Goal: Task Accomplishment & Management: Use online tool/utility

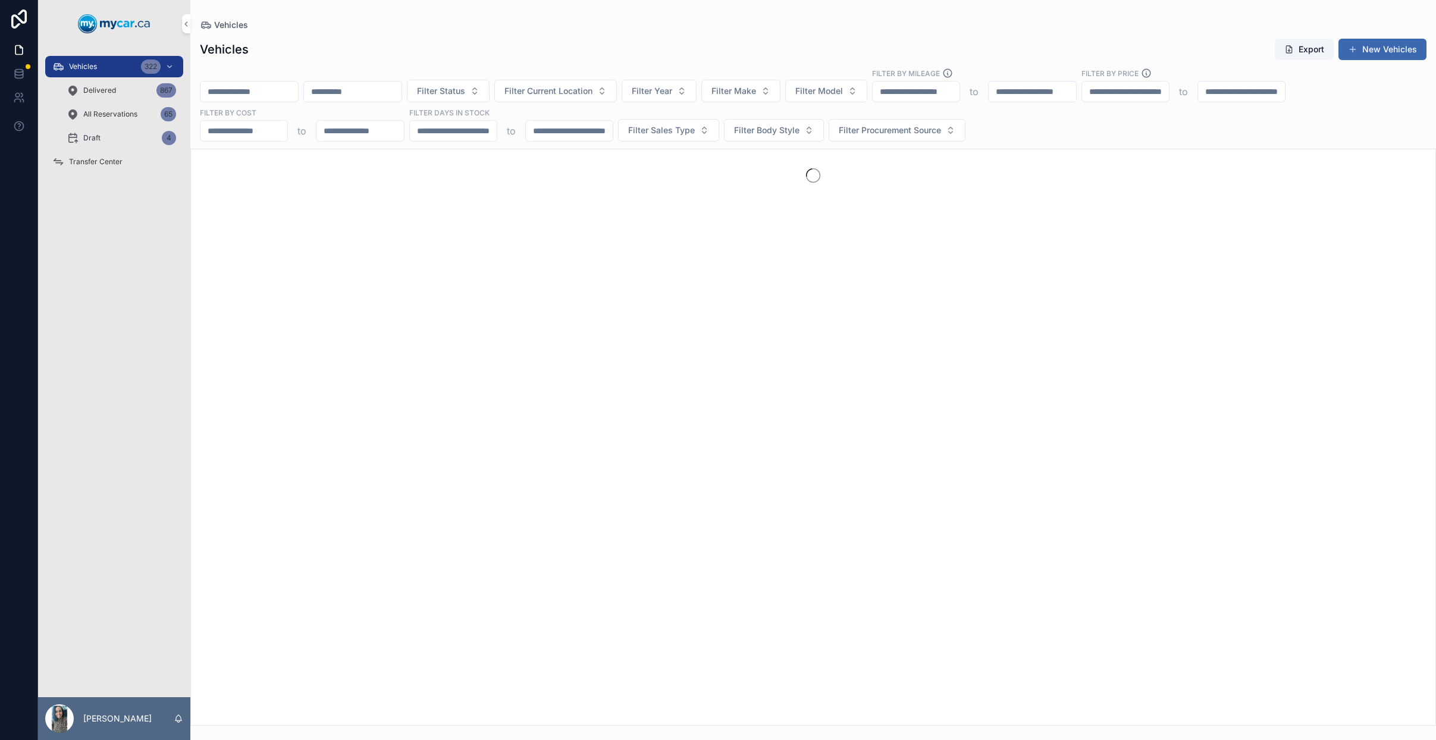
click at [243, 84] on input "scrollable content" at bounding box center [250, 91] width 98 height 17
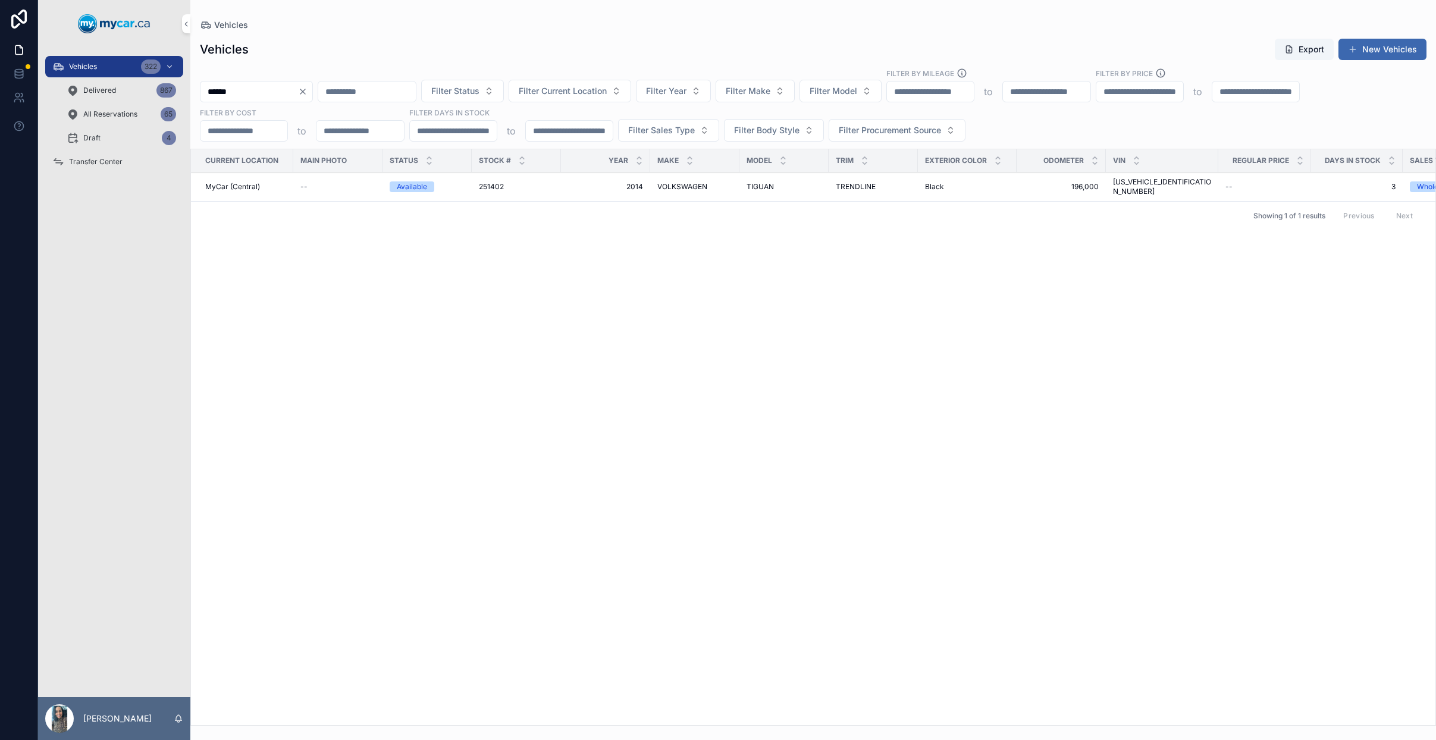
type input "******"
click at [617, 184] on span "2014" at bounding box center [605, 187] width 75 height 10
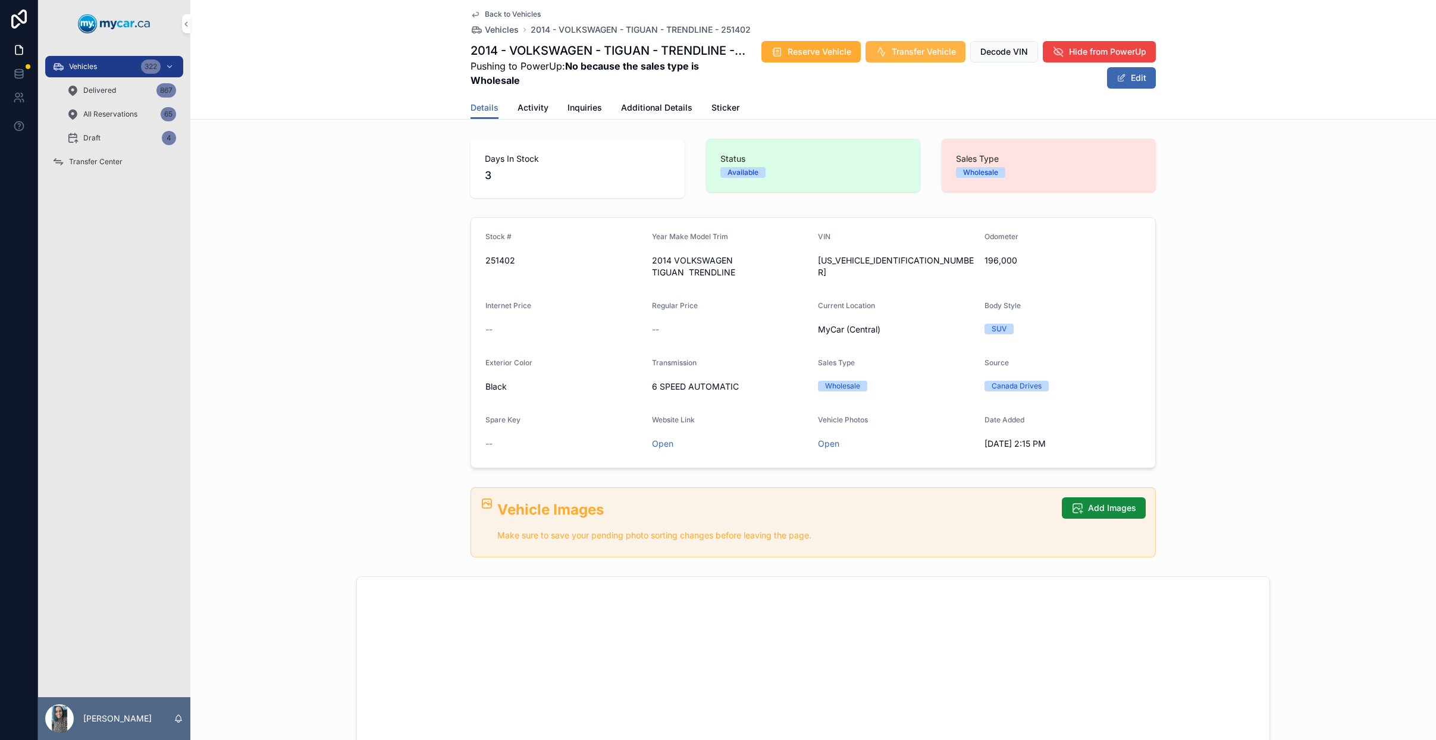
click at [900, 52] on span "Transfer Vehicle" at bounding box center [924, 52] width 64 height 12
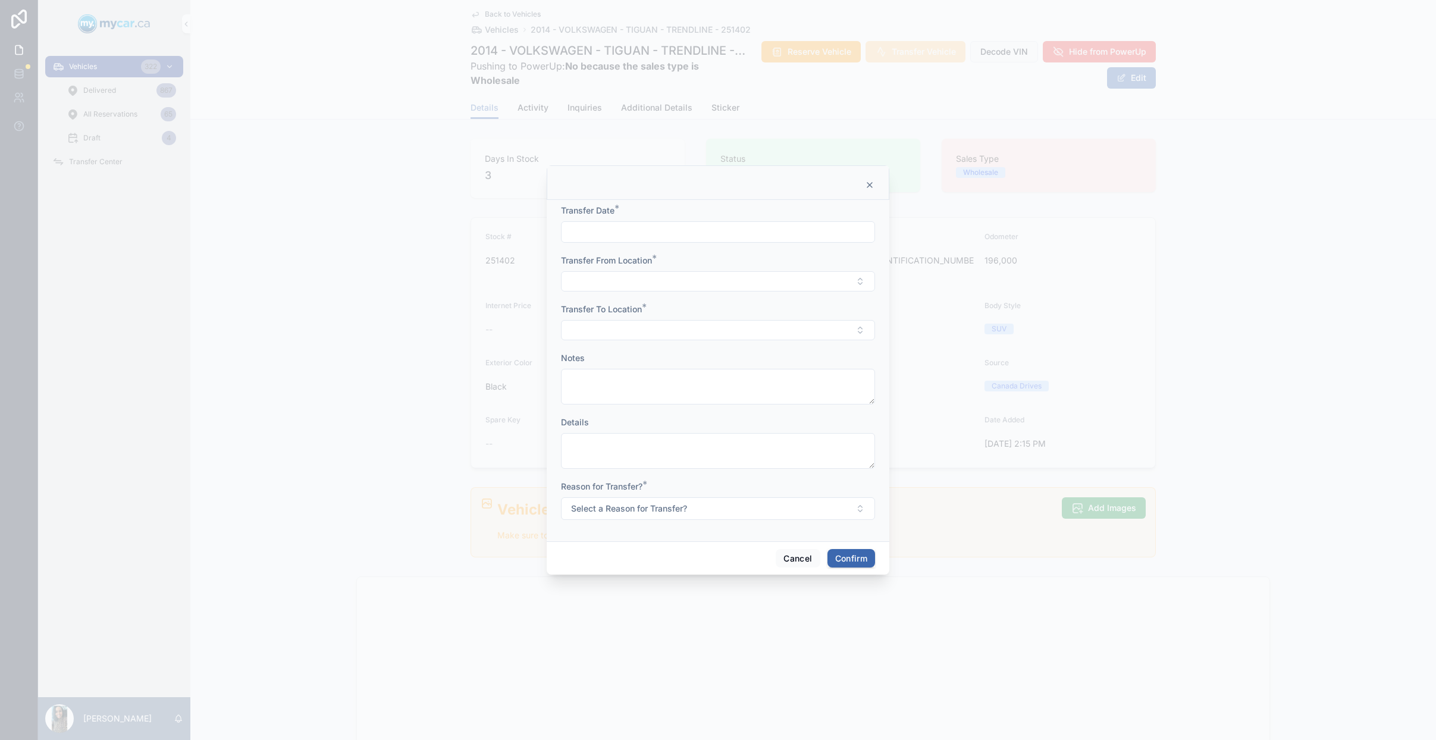
click at [594, 227] on input "text" at bounding box center [718, 232] width 313 height 17
click at [800, 555] on button "Cancel" at bounding box center [798, 558] width 44 height 19
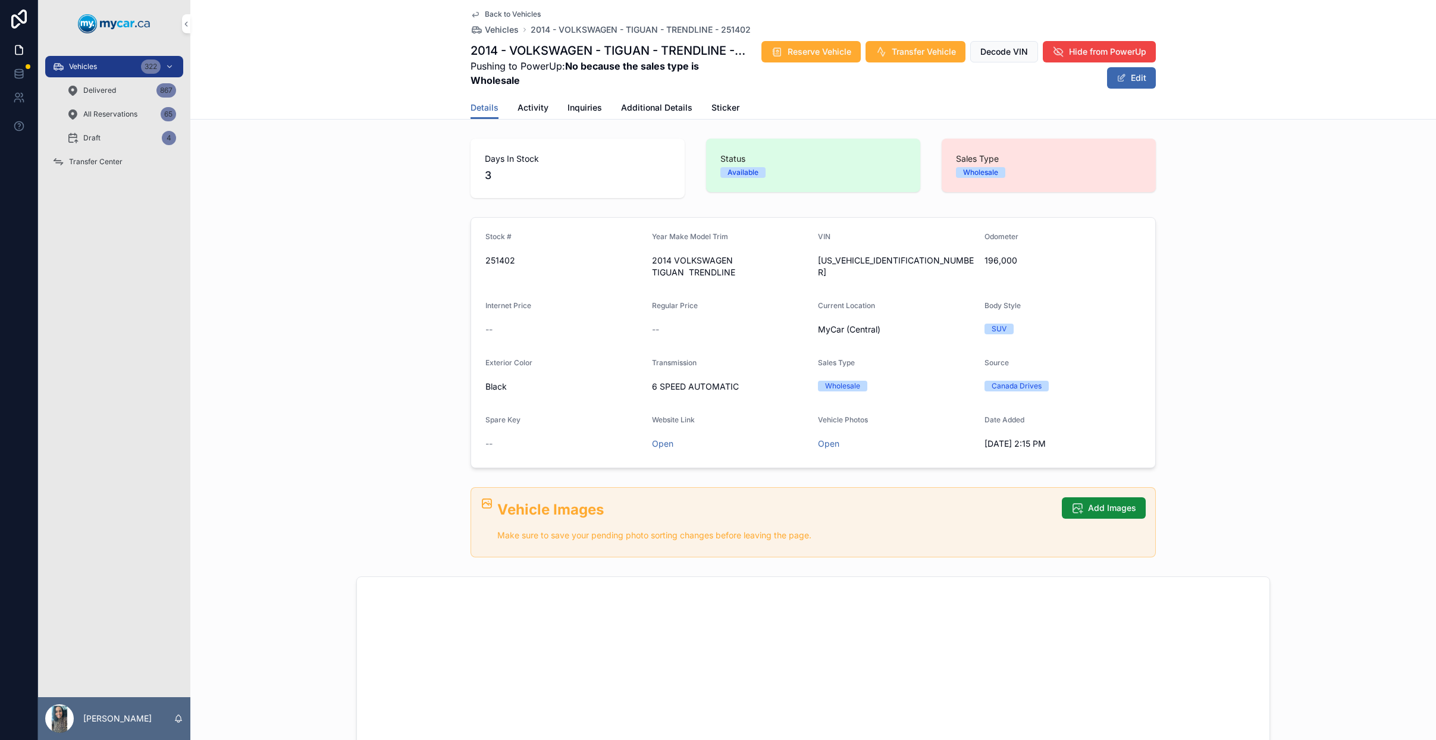
click at [493, 14] on span "Back to Vehicles" at bounding box center [513, 15] width 56 height 10
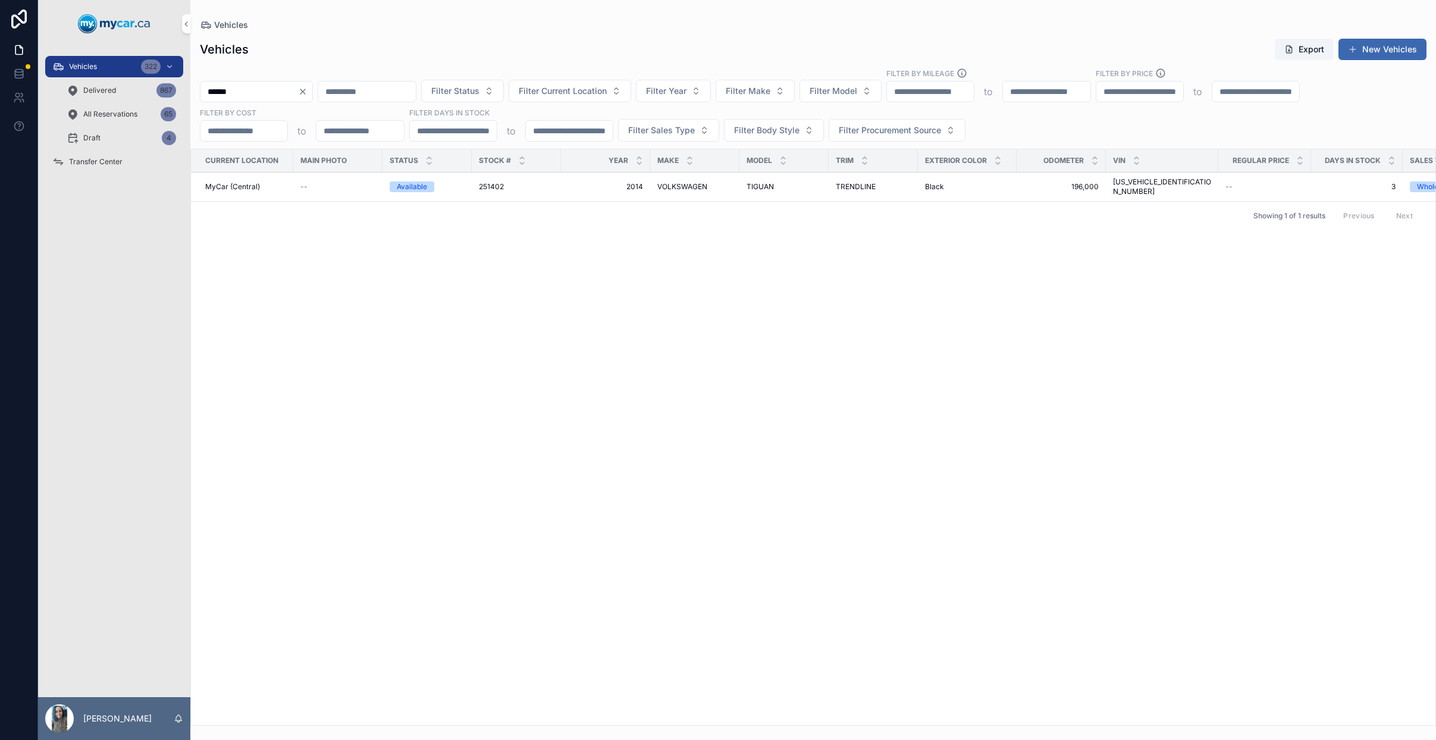
click at [312, 93] on button "Clear" at bounding box center [305, 92] width 14 height 10
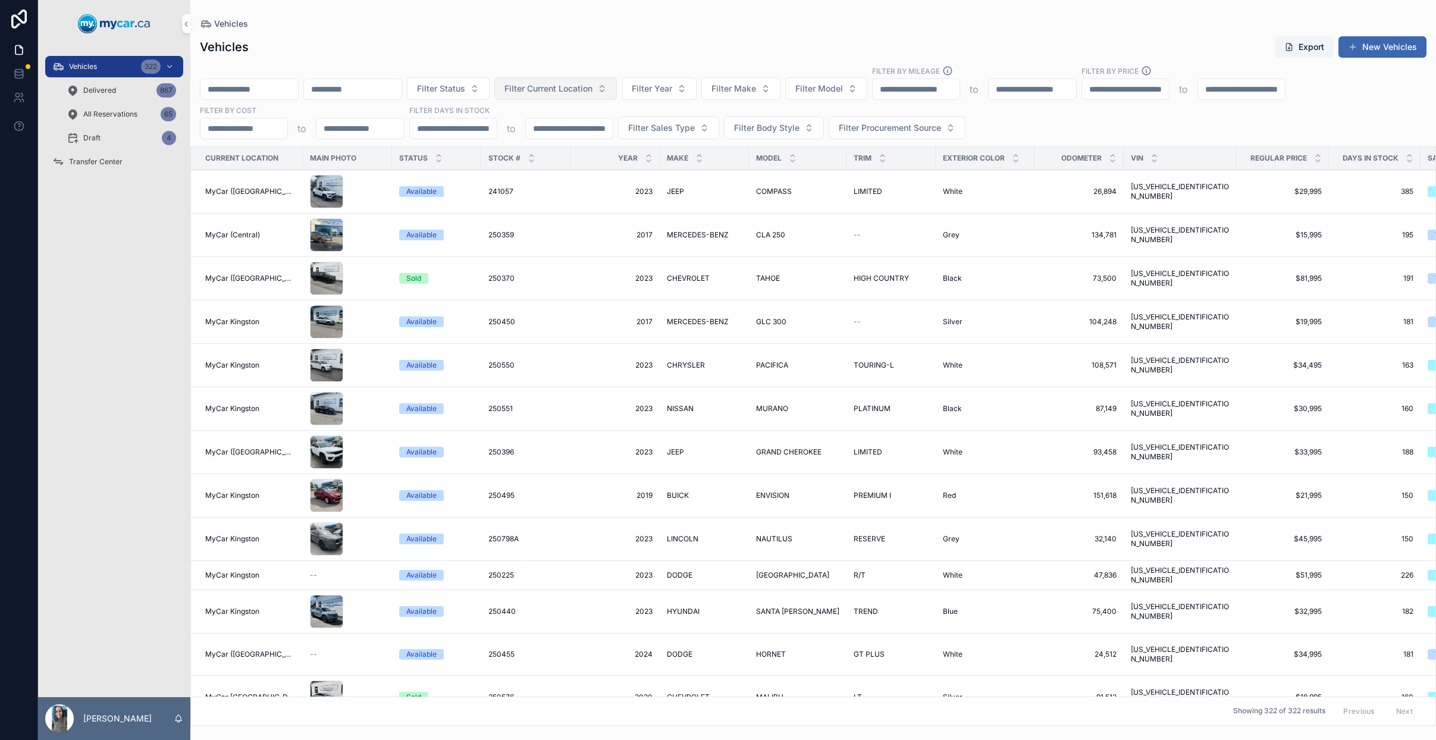
click at [593, 92] on span "Filter Current Location" at bounding box center [549, 89] width 88 height 12
click at [402, 59] on div "Vehicles Export New Vehicles Filter Status Filter Current Location Filter Year …" at bounding box center [813, 377] width 1246 height 697
click at [273, 89] on input "scrollable content" at bounding box center [250, 89] width 98 height 17
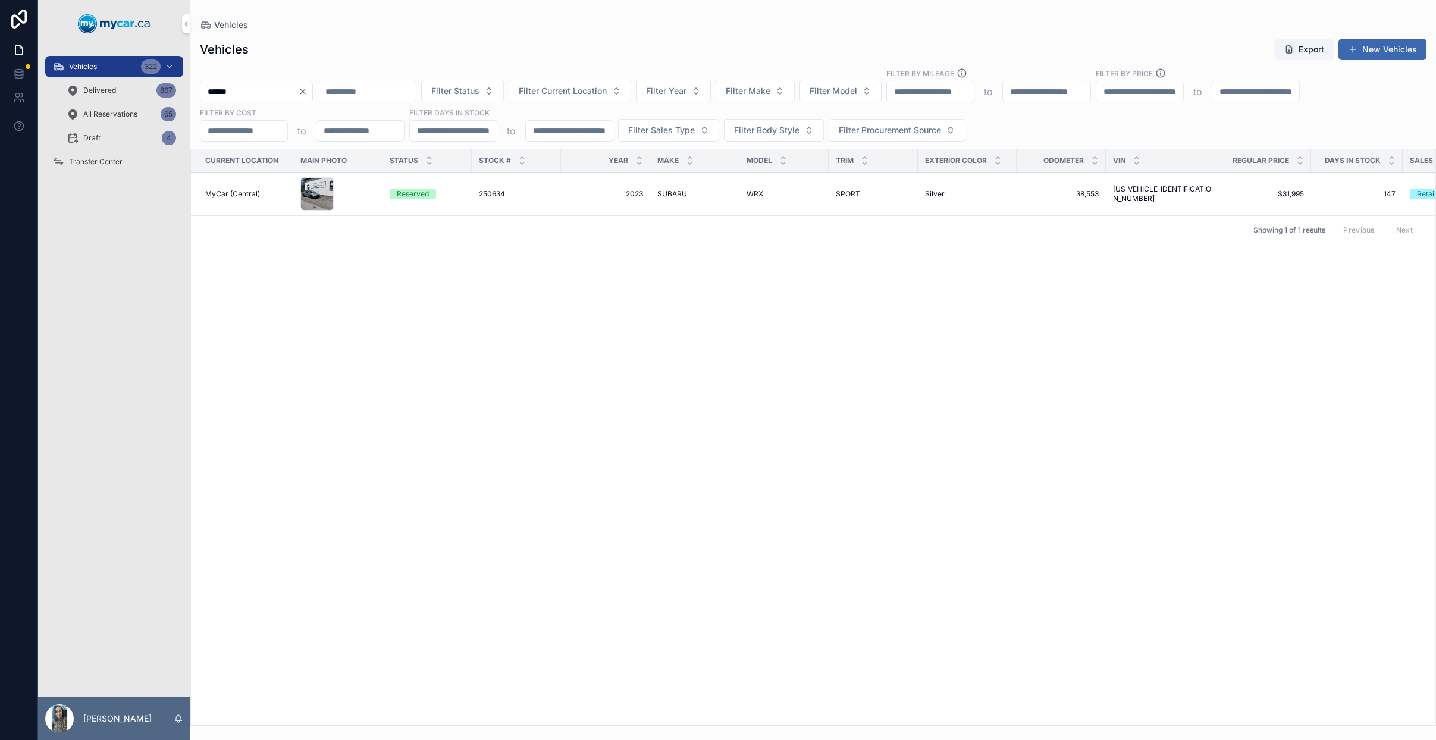
type input "******"
click at [684, 187] on td "SUBARU SUBARU" at bounding box center [694, 194] width 89 height 43
click at [641, 199] on td "2023 2023" at bounding box center [605, 194] width 89 height 43
click at [681, 192] on span "SUBARU" at bounding box center [673, 194] width 30 height 10
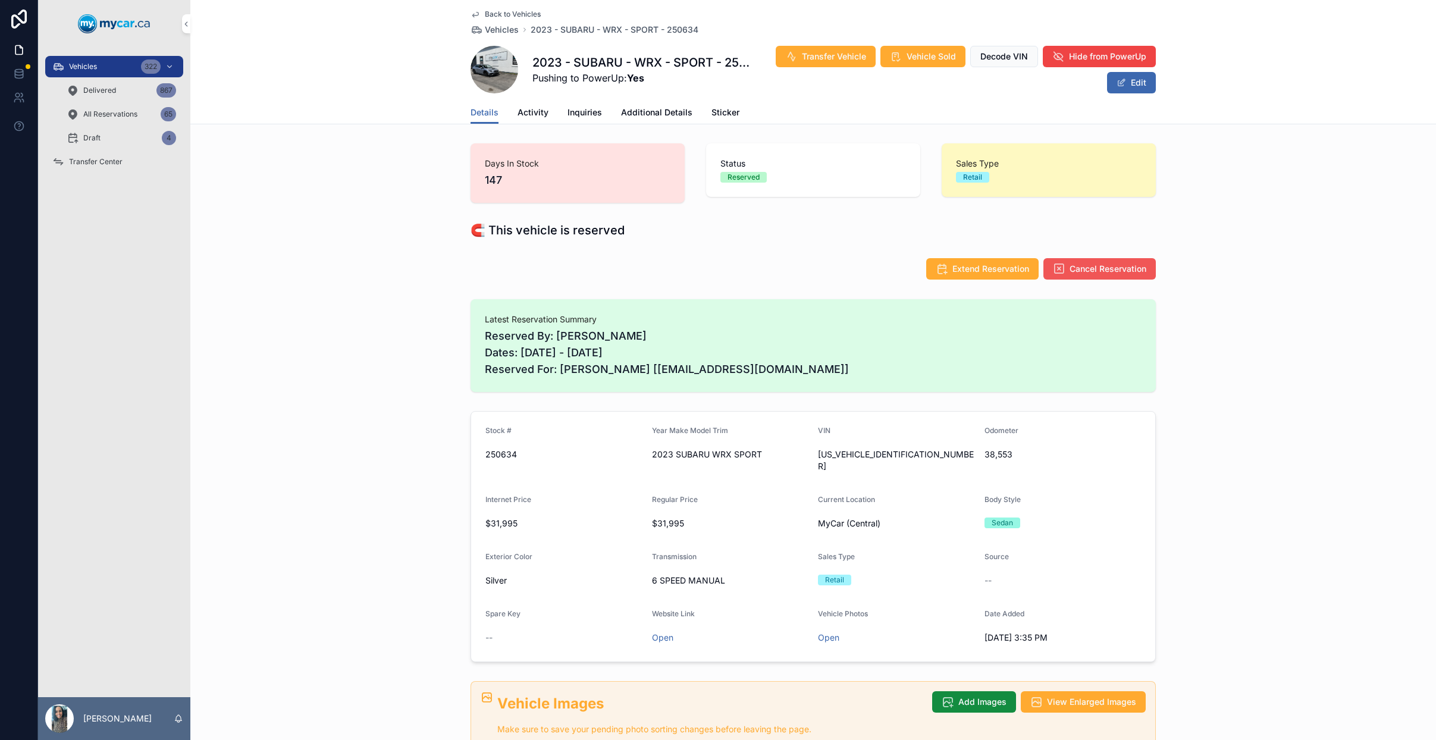
click at [1096, 273] on span "Cancel Reservation" at bounding box center [1108, 269] width 77 height 12
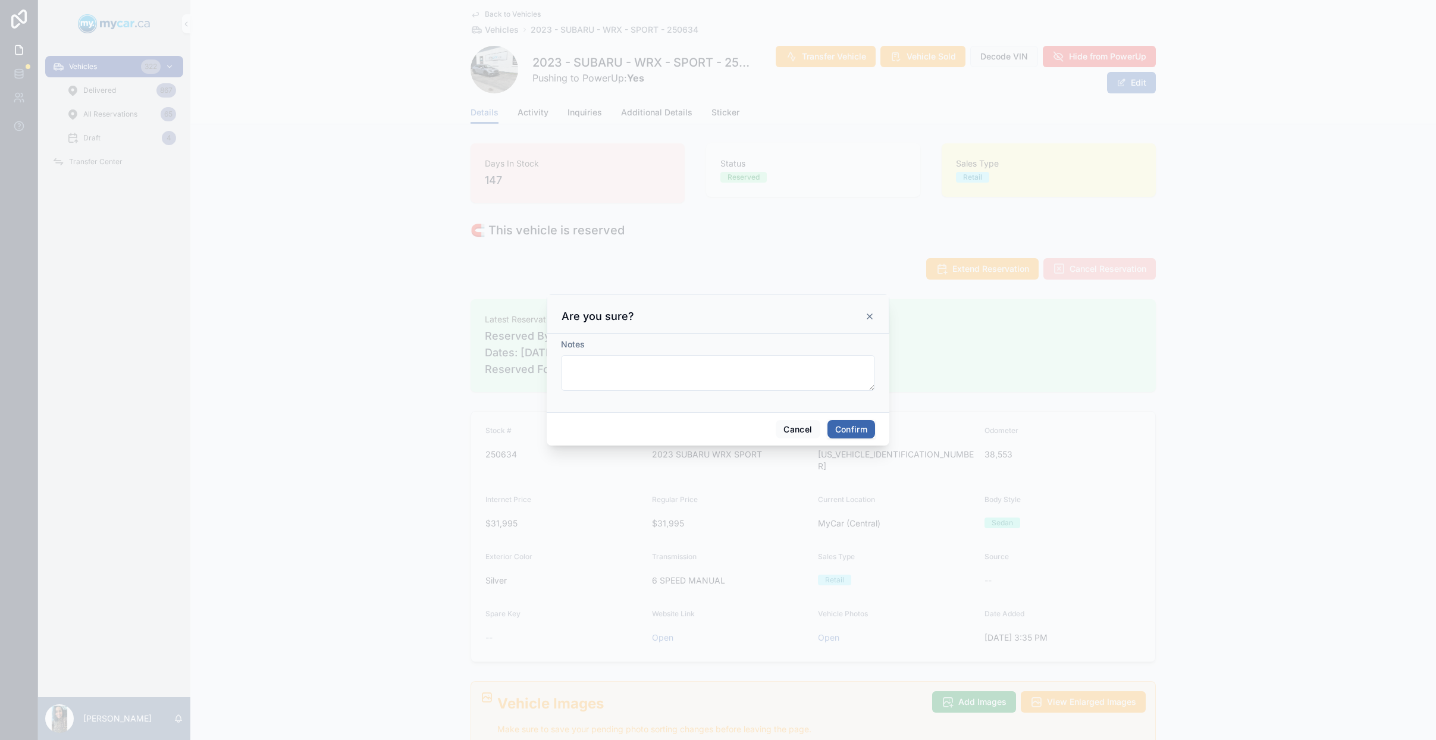
click at [861, 433] on button "Confirm" at bounding box center [852, 429] width 48 height 19
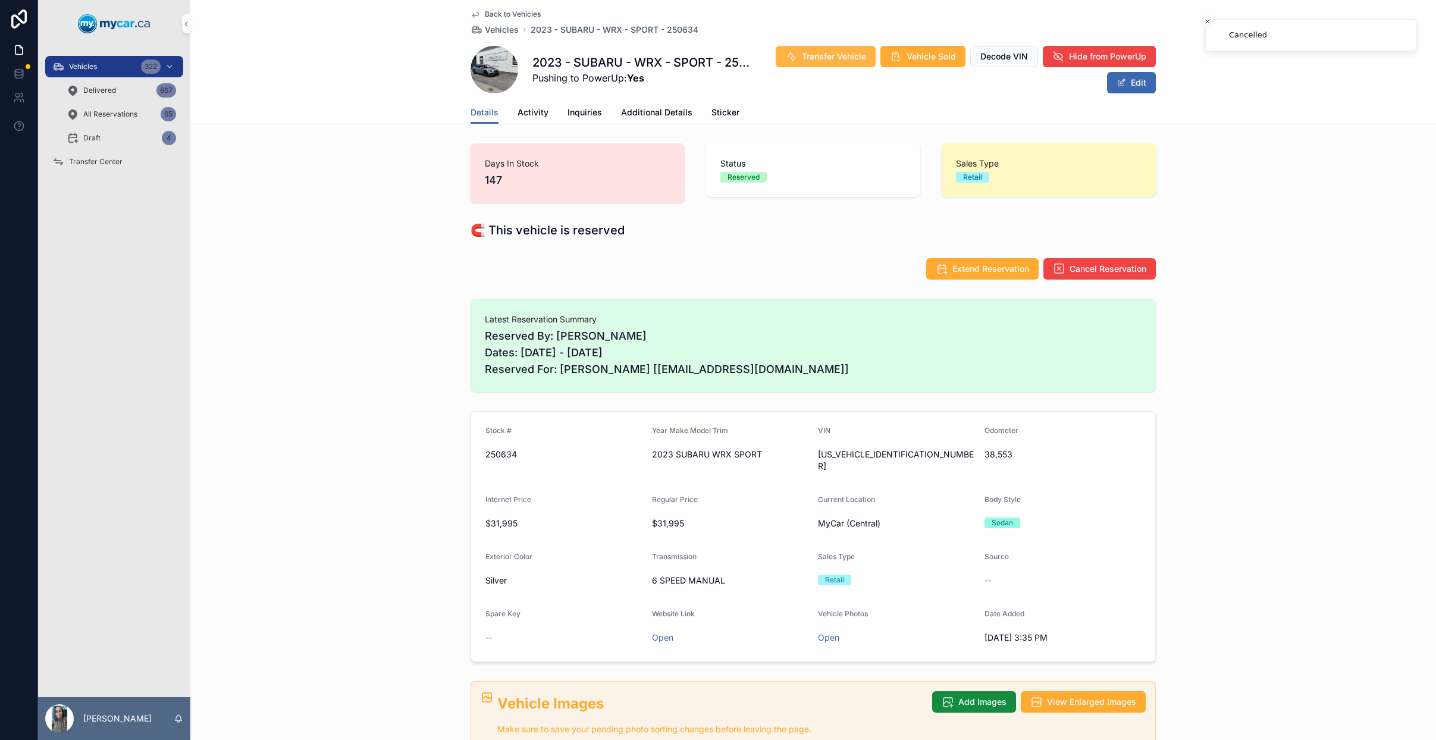
click at [843, 54] on span "Transfer Vehicle" at bounding box center [834, 57] width 64 height 12
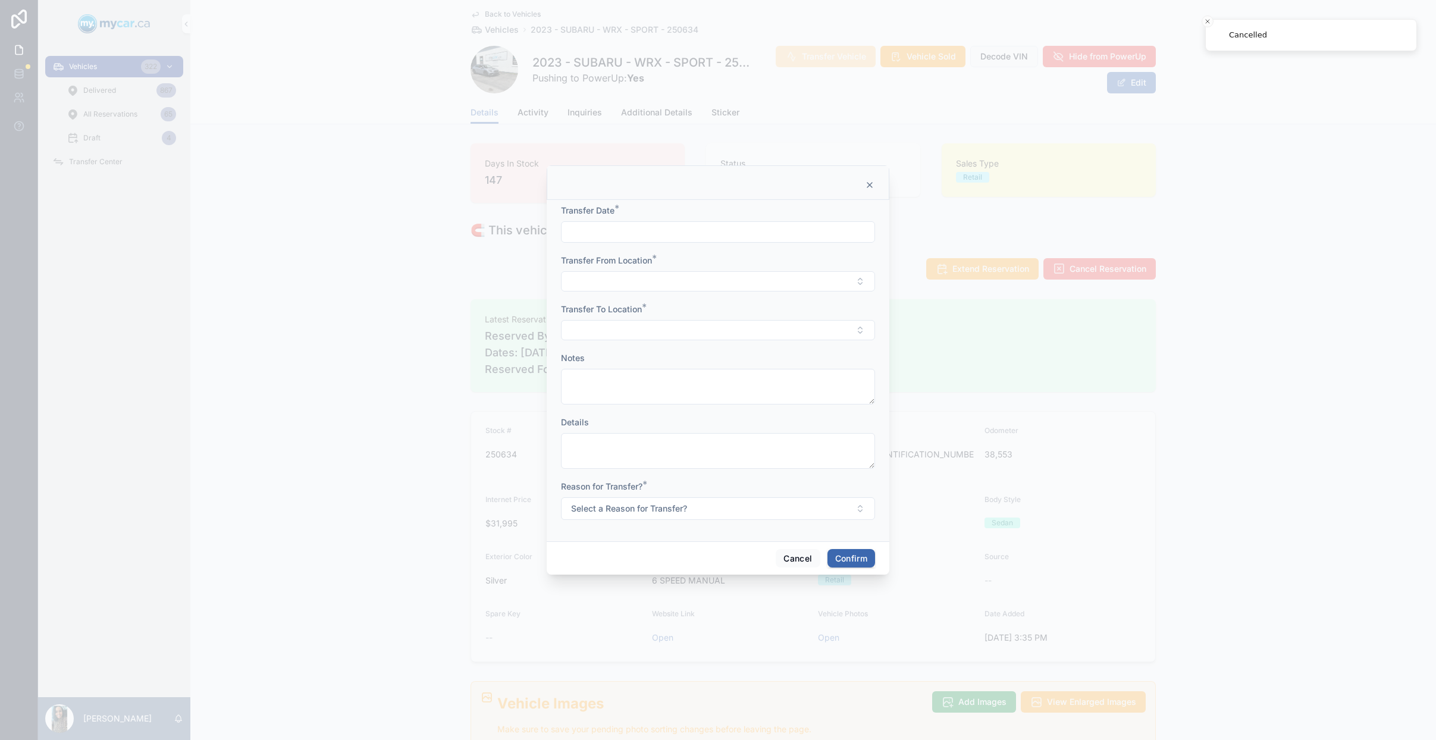
click at [663, 232] on input "text" at bounding box center [718, 232] width 313 height 17
click at [739, 361] on button "9" at bounding box center [739, 355] width 21 height 21
type input "*********"
click at [619, 280] on button "Select Button" at bounding box center [718, 281] width 314 height 20
click at [710, 387] on div "MyCar (Central)" at bounding box center [718, 385] width 165 height 19
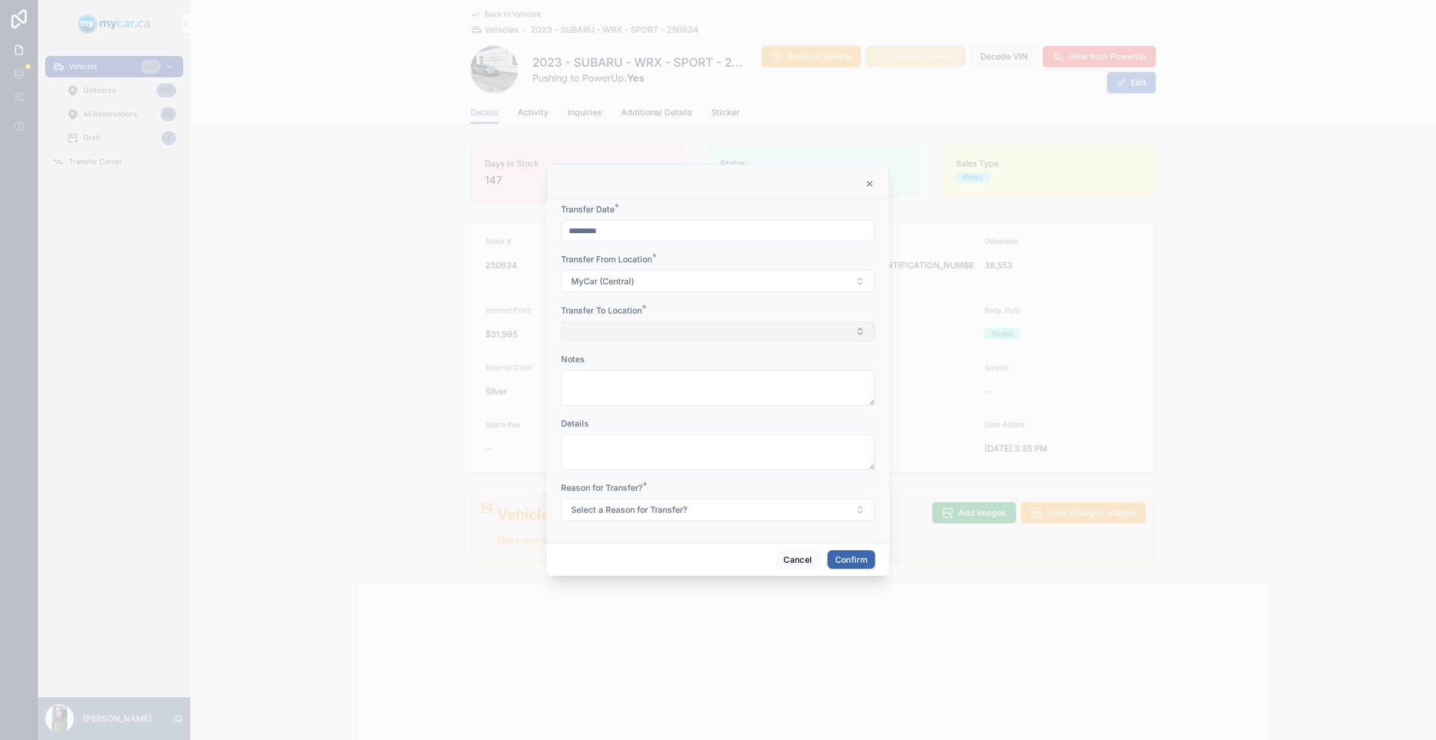
click at [630, 333] on button "Select Button" at bounding box center [718, 331] width 314 height 20
click at [700, 457] on span "MyCar ([GEOGRAPHIC_DATA])" at bounding box center [700, 455] width 120 height 12
drag, startPoint x: 662, startPoint y: 521, endPoint x: 669, endPoint y: 515, distance: 8.9
click at [662, 521] on button "Select a Reason for Transfer?" at bounding box center [718, 511] width 314 height 23
click at [696, 561] on div "For Stock" at bounding box center [718, 559] width 165 height 18
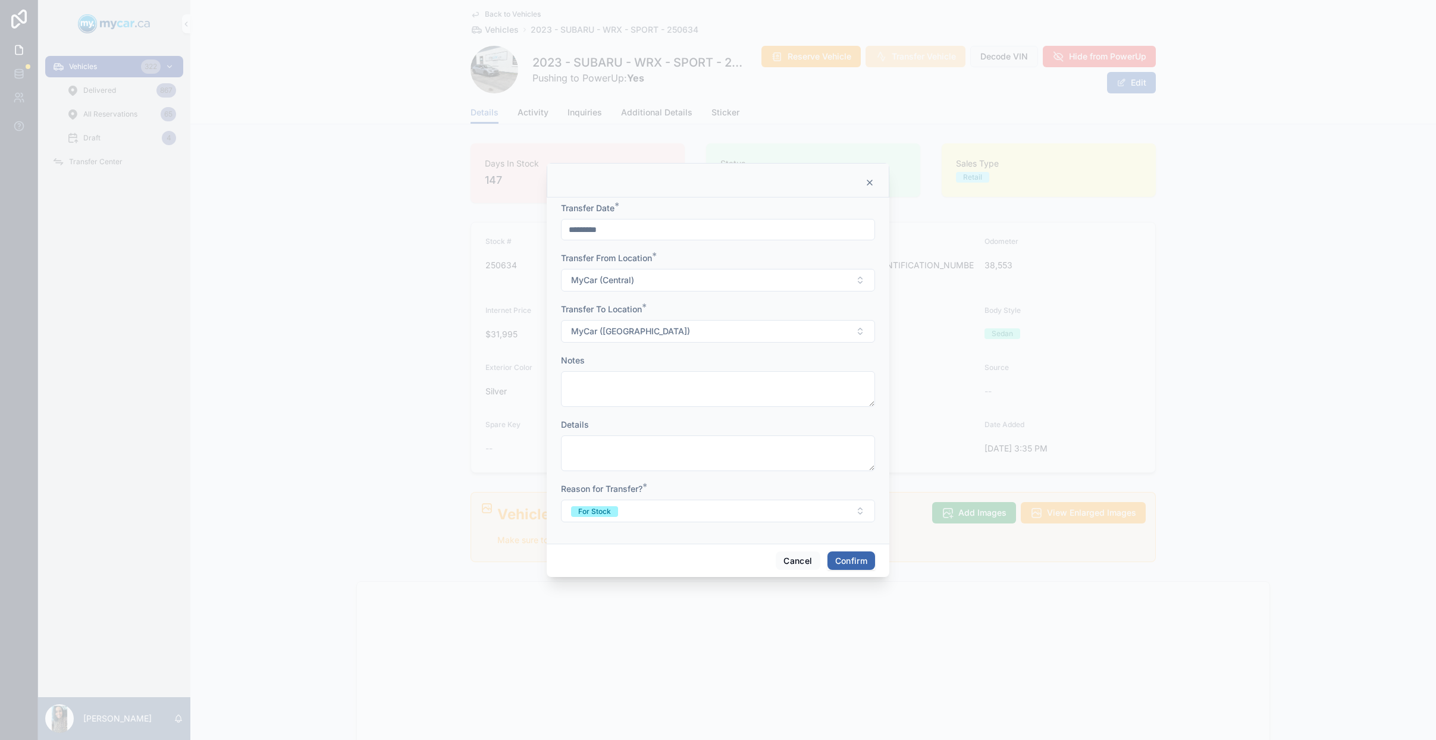
click at [844, 562] on button "Confirm" at bounding box center [852, 561] width 48 height 19
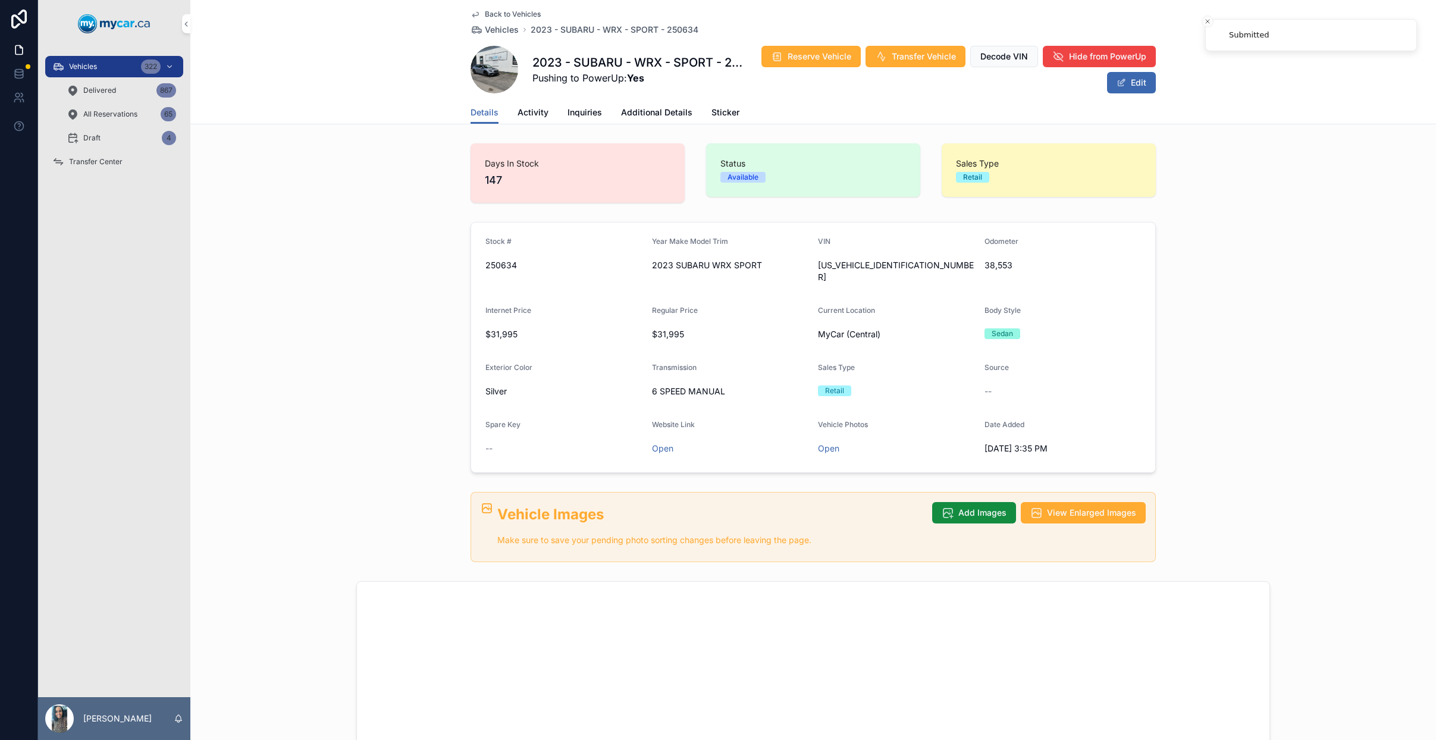
click at [97, 161] on span "Transfer Center" at bounding box center [96, 162] width 54 height 10
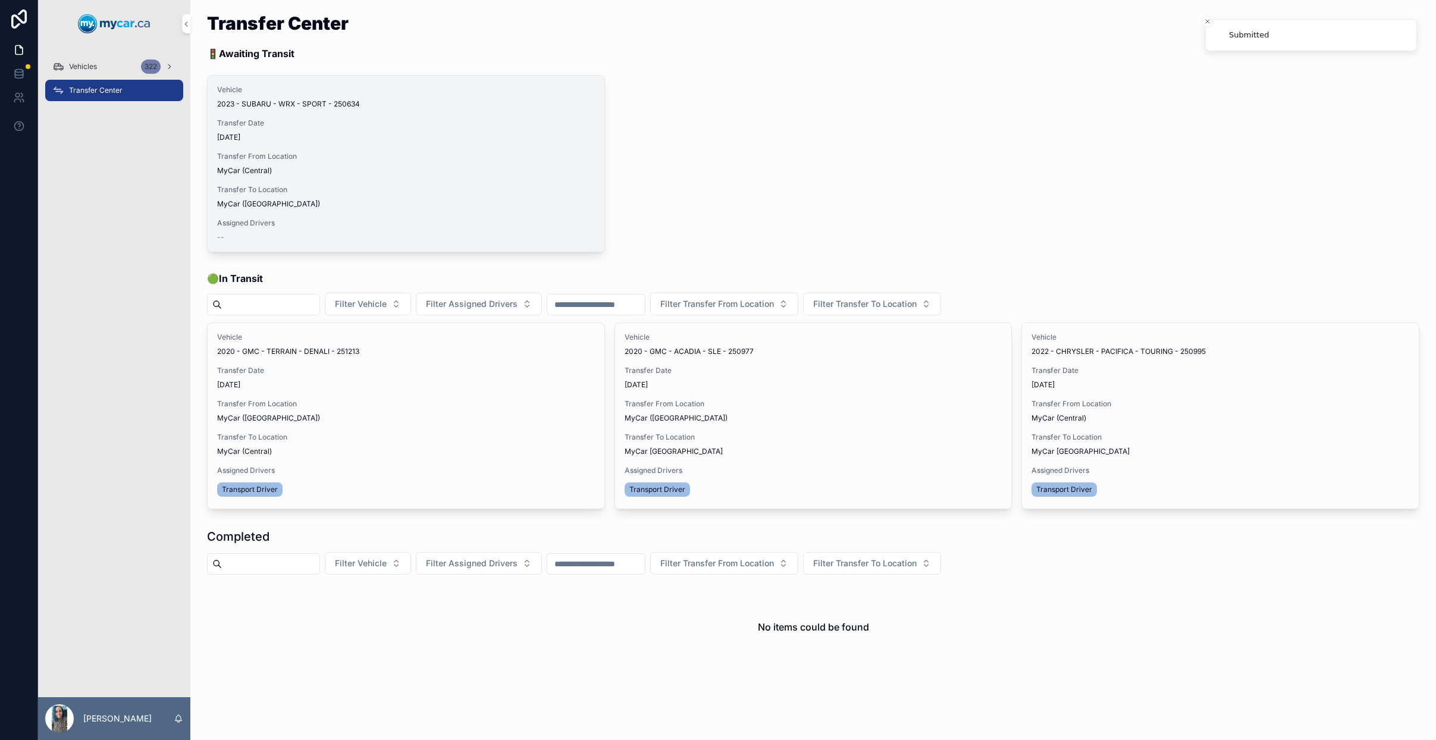
click at [477, 155] on span "Transfer From Location" at bounding box center [406, 157] width 378 height 10
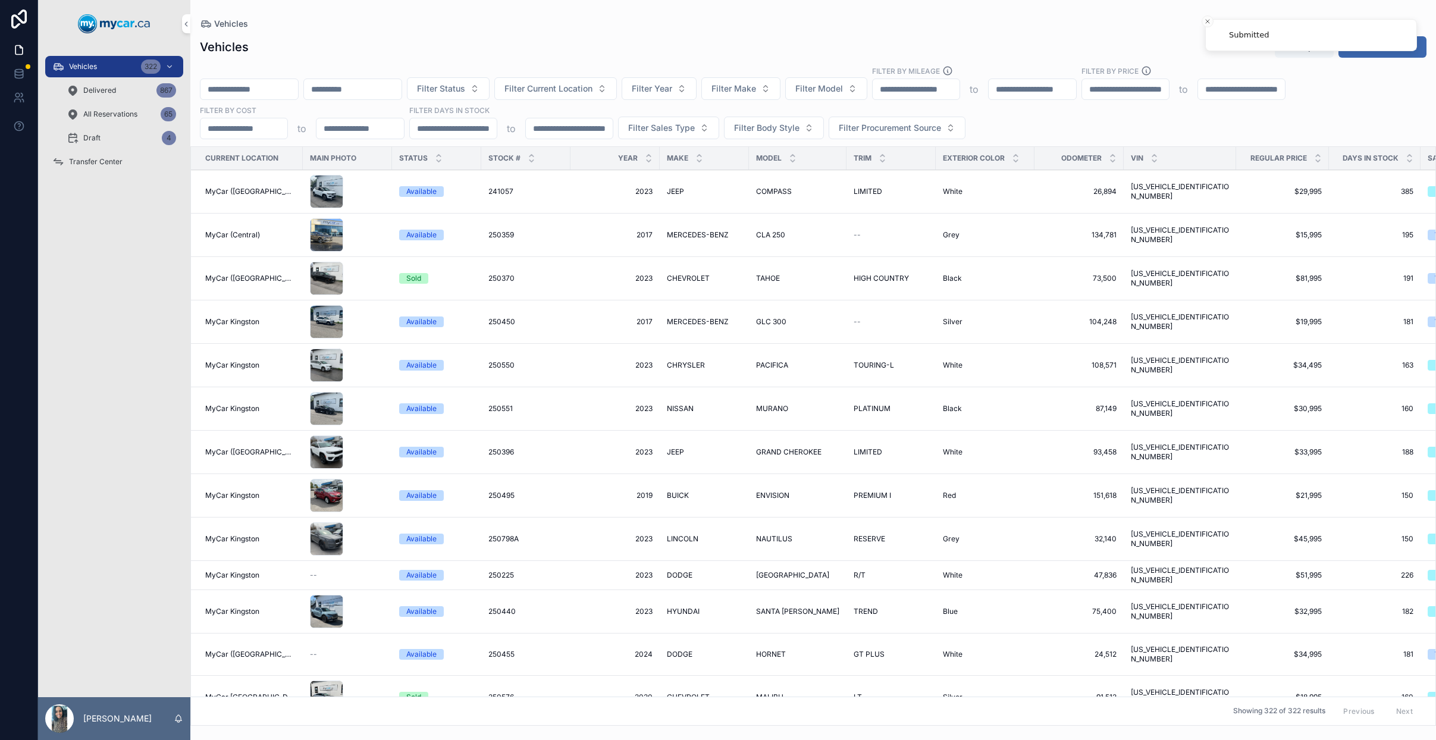
click at [112, 154] on div "Transfer Center" at bounding box center [114, 161] width 124 height 19
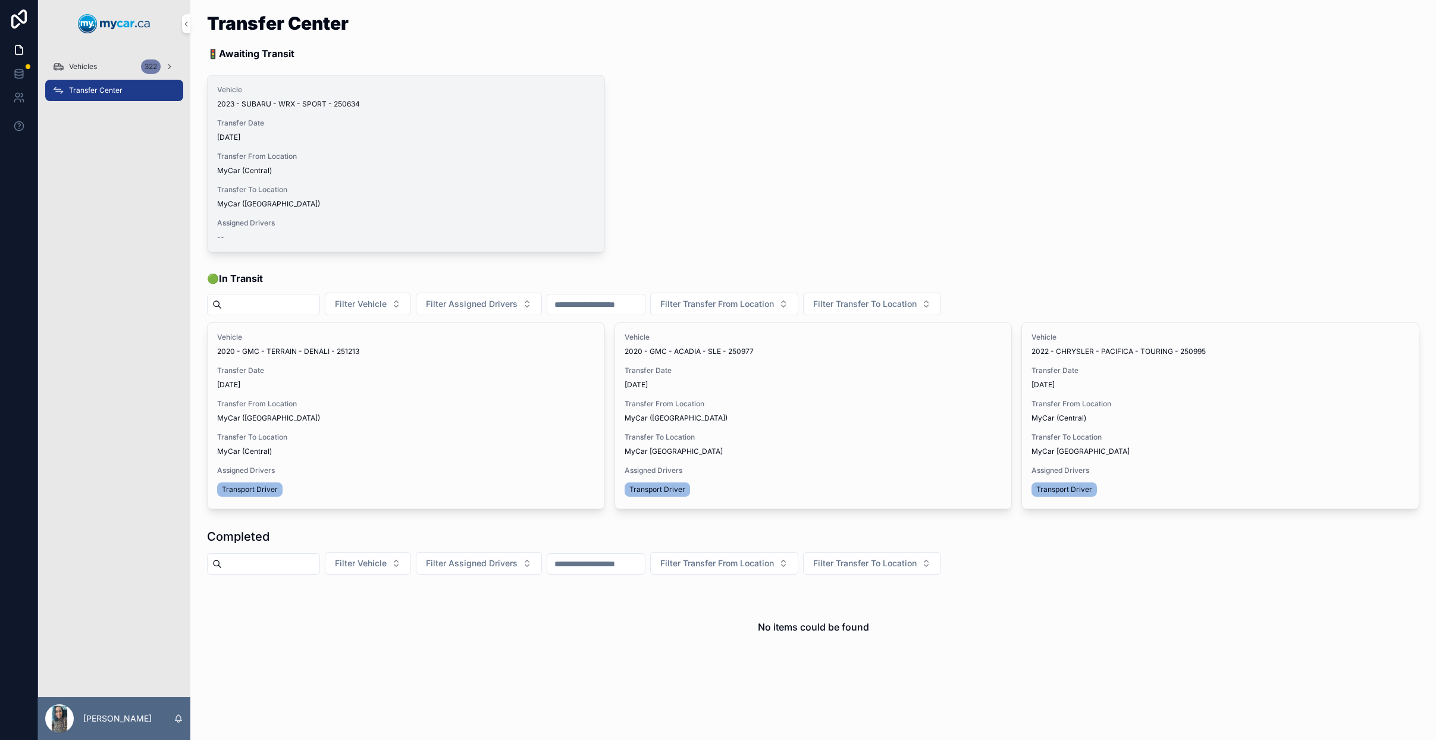
click at [0, 0] on span "Assign Driver" at bounding box center [0, 0] width 0 height 0
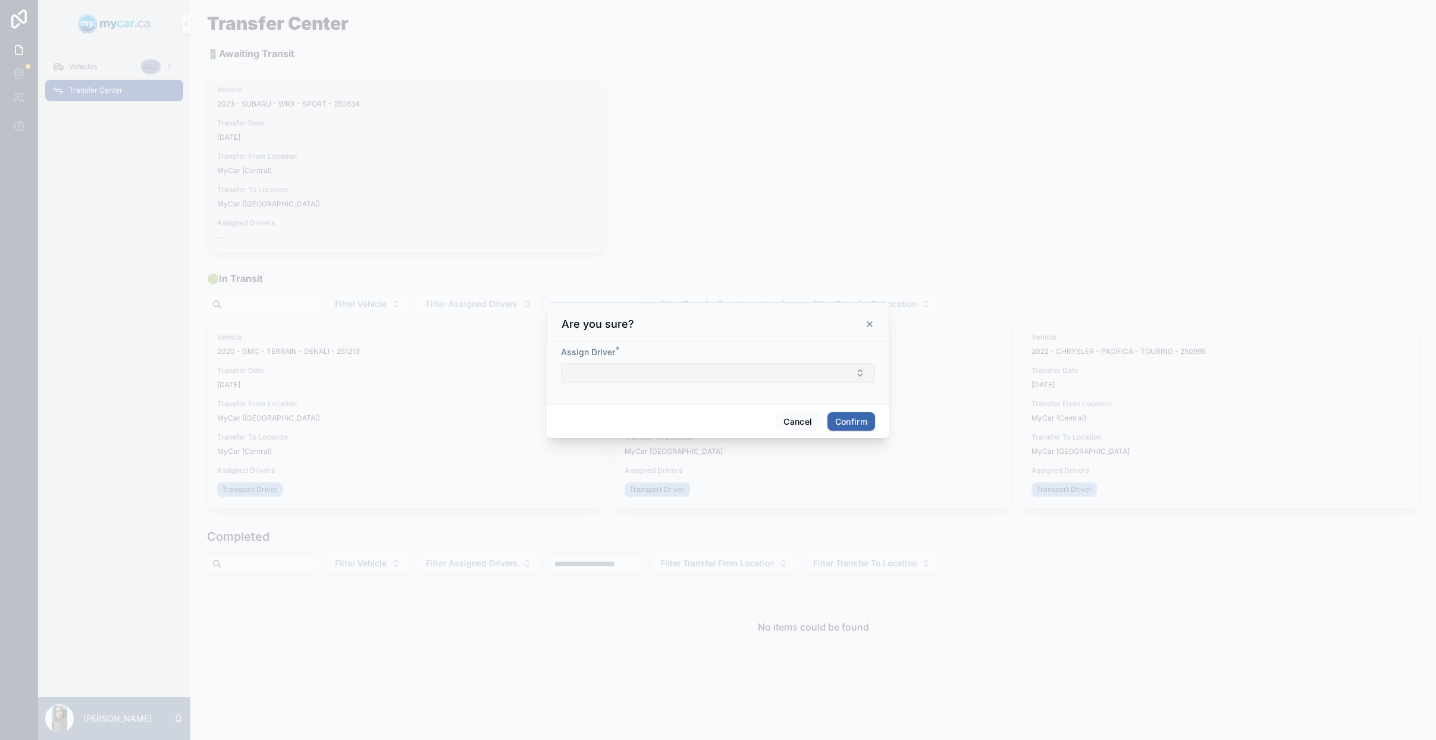
click at [661, 368] on button "Select Button" at bounding box center [718, 373] width 314 height 20
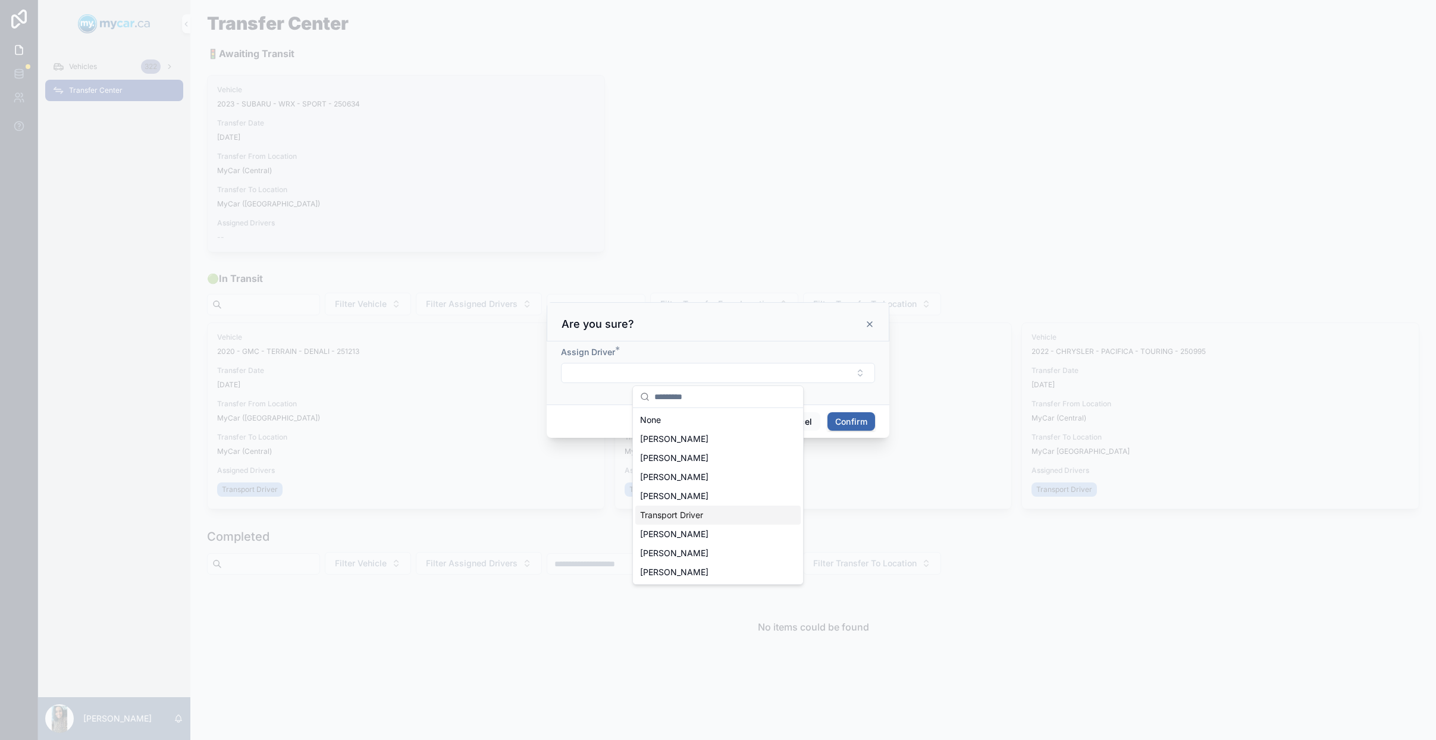
click at [716, 508] on div "Transport Driver" at bounding box center [718, 515] width 165 height 19
click at [857, 421] on button "Confirm" at bounding box center [852, 423] width 48 height 19
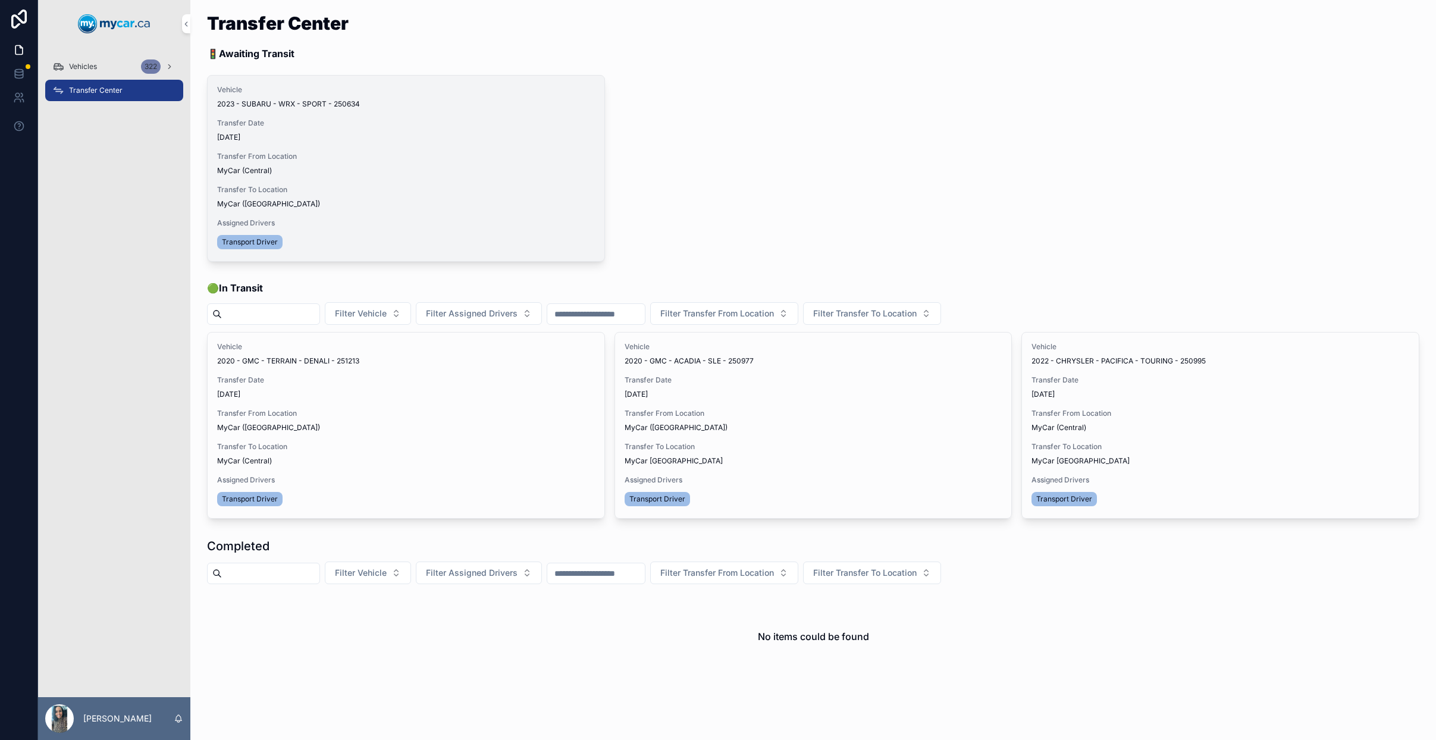
click at [0, 0] on span "Begin Trip" at bounding box center [0, 0] width 0 height 0
